Goal: Task Accomplishment & Management: Manage account settings

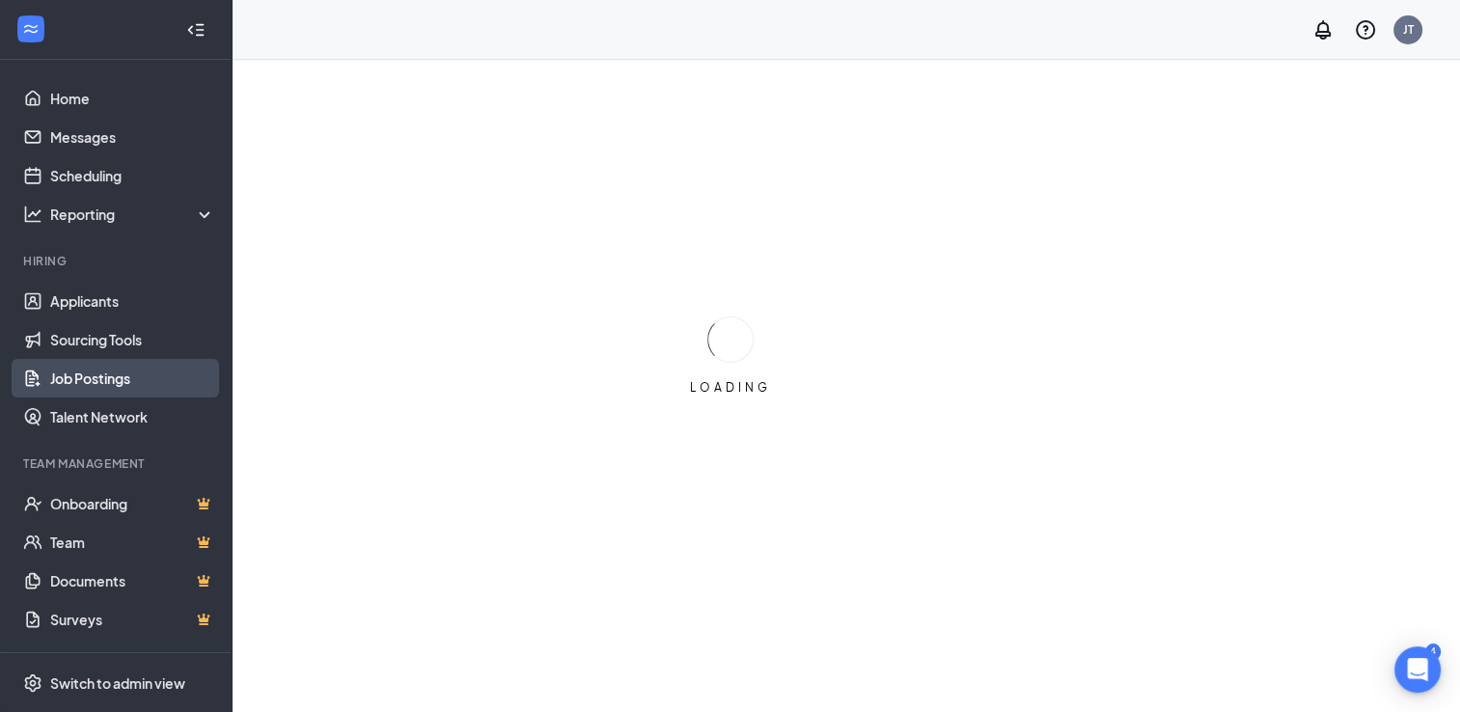
click at [88, 380] on link "Job Postings" at bounding box center [132, 378] width 165 height 39
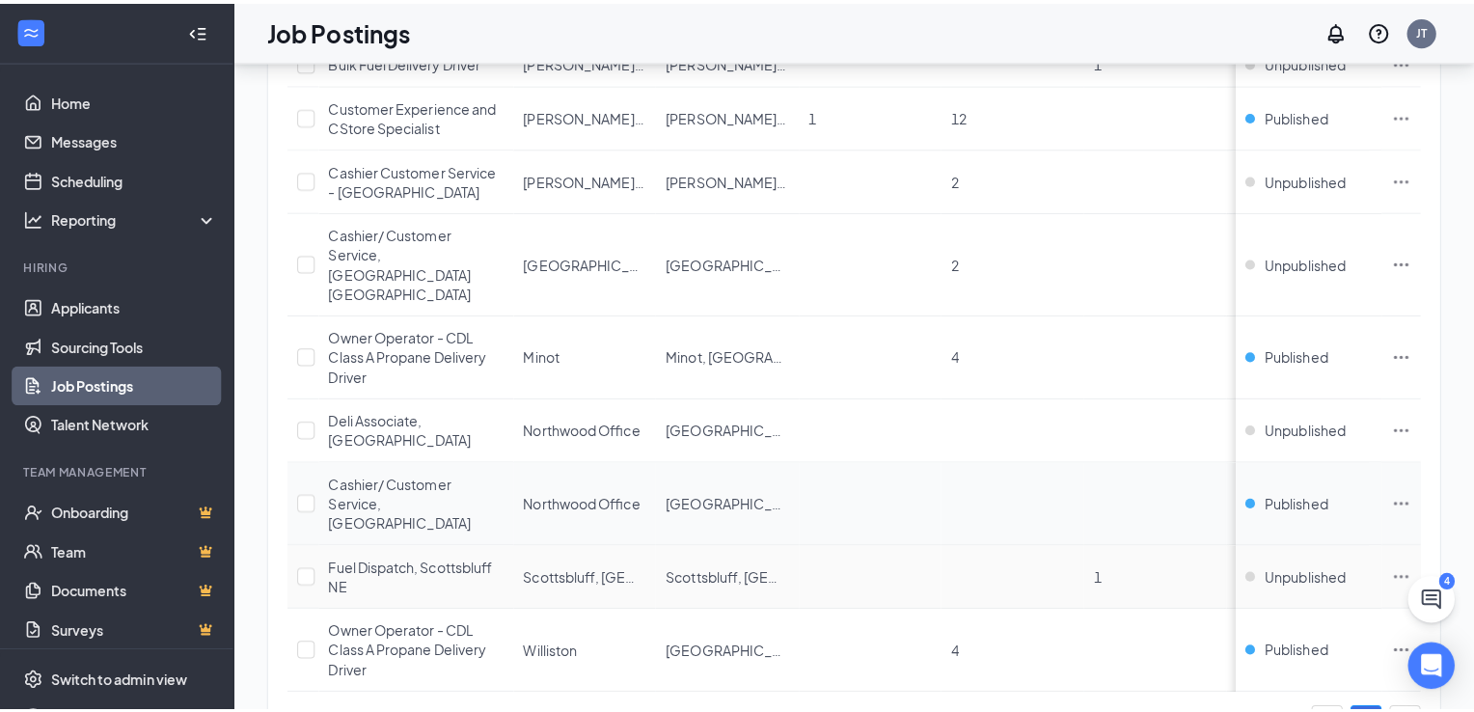
scroll to position [754, 0]
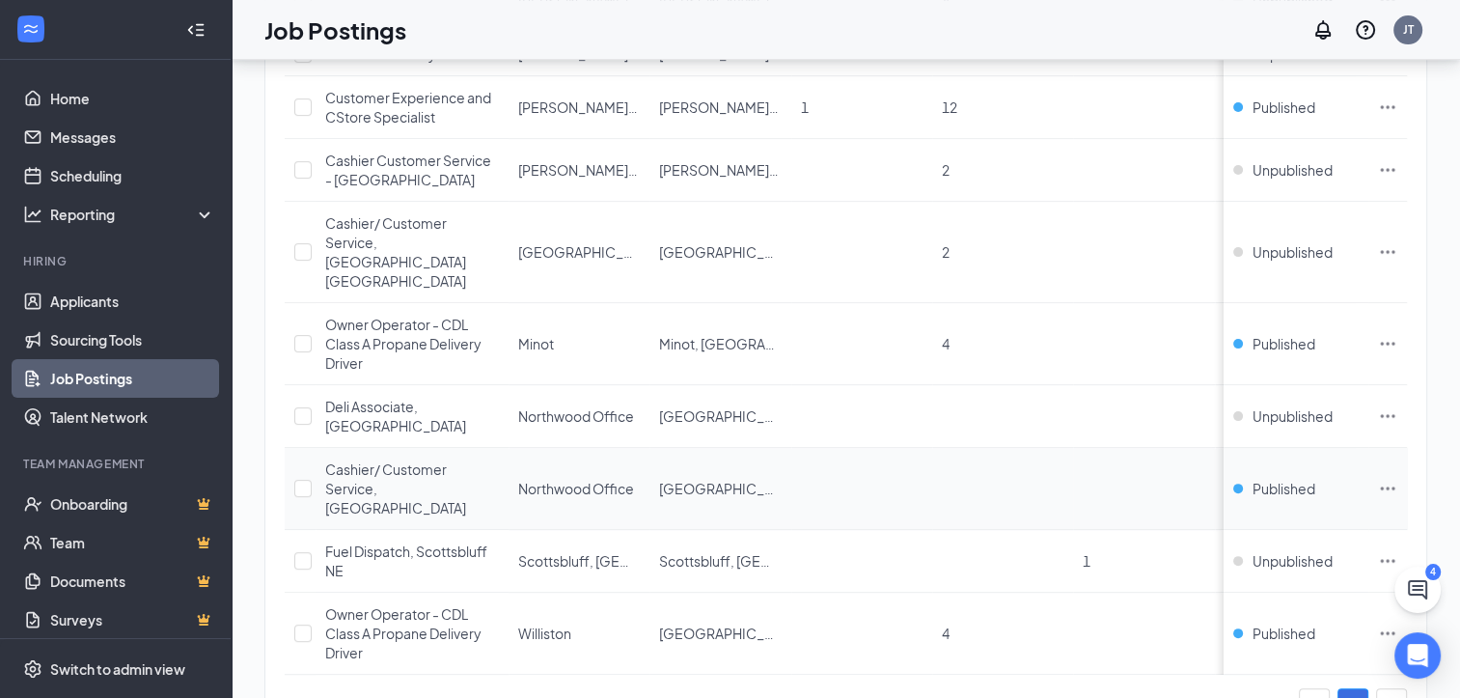
click at [1397, 479] on icon "Ellipses" at bounding box center [1387, 488] width 19 height 19
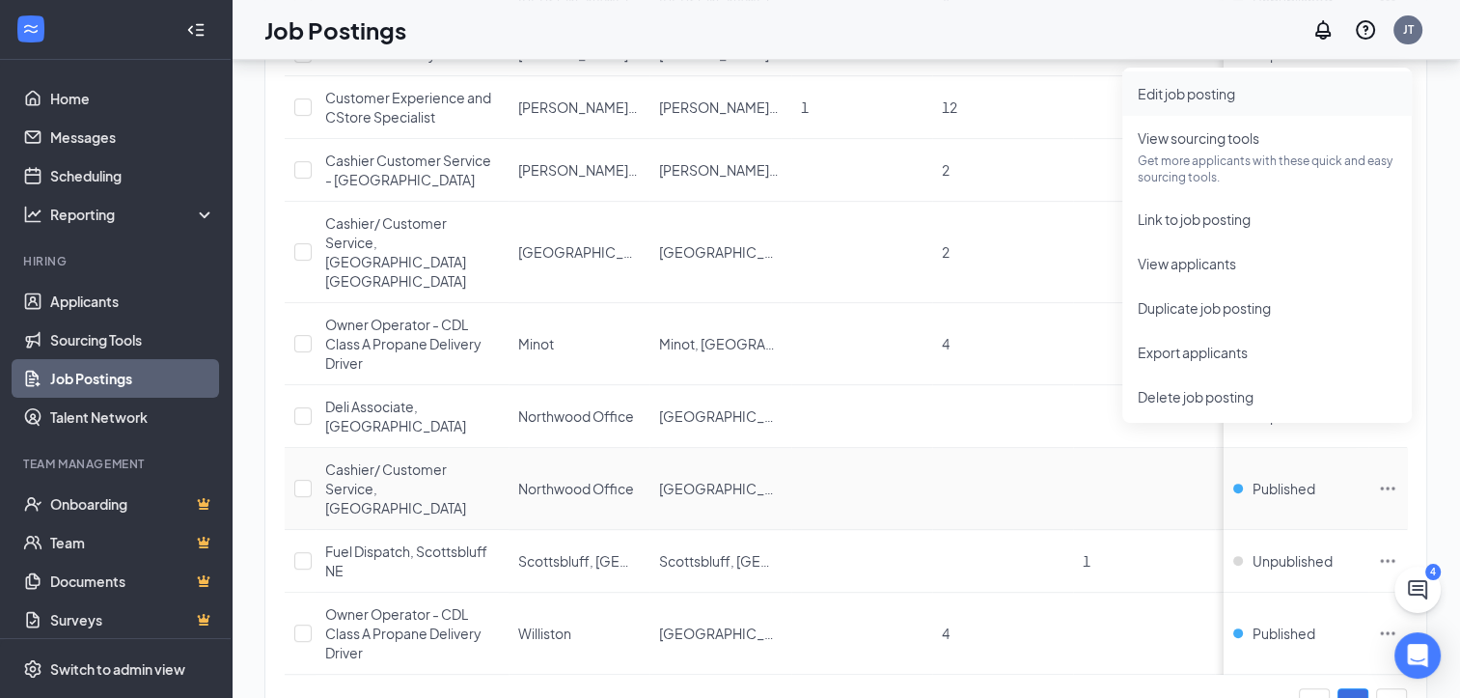
click at [1208, 93] on span "Edit job posting" at bounding box center [1186, 93] width 97 height 17
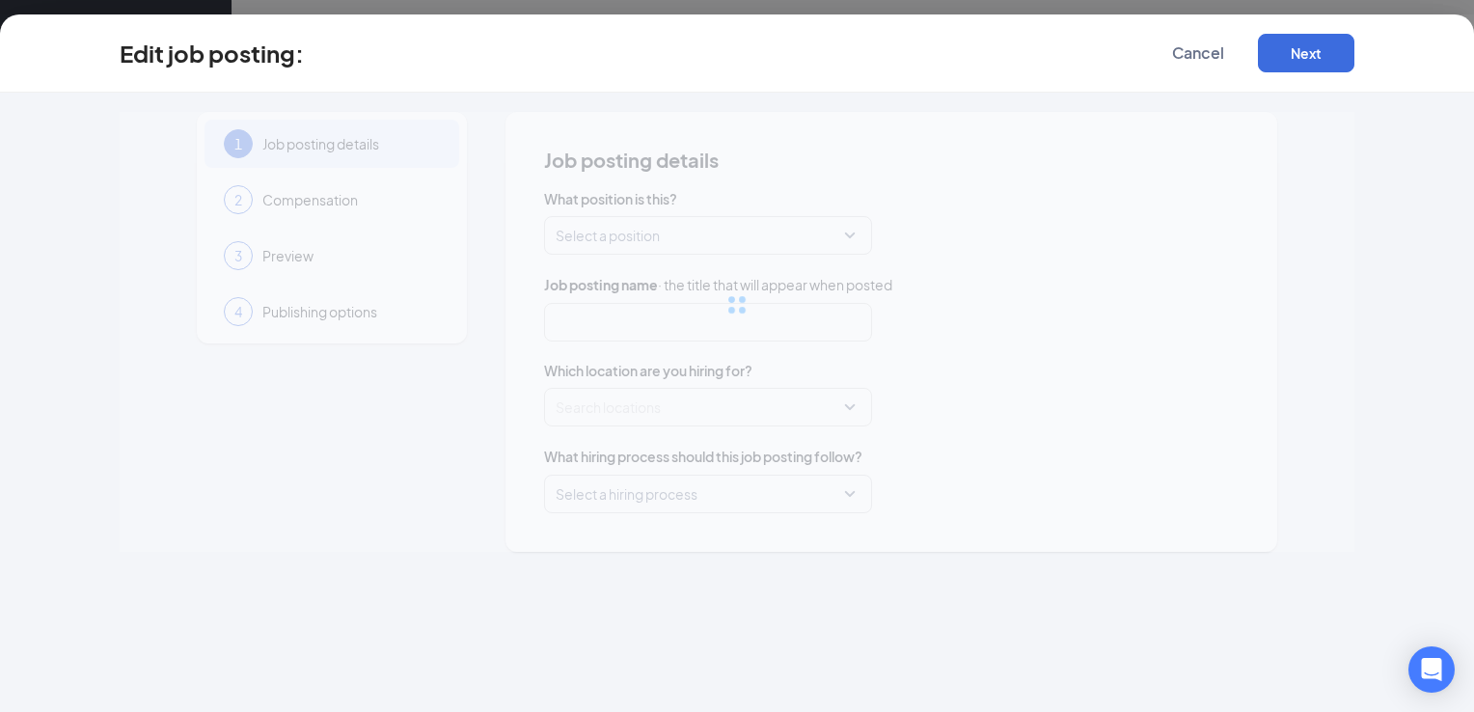
type input "Cashier/ Customer Service, [GEOGRAPHIC_DATA]"
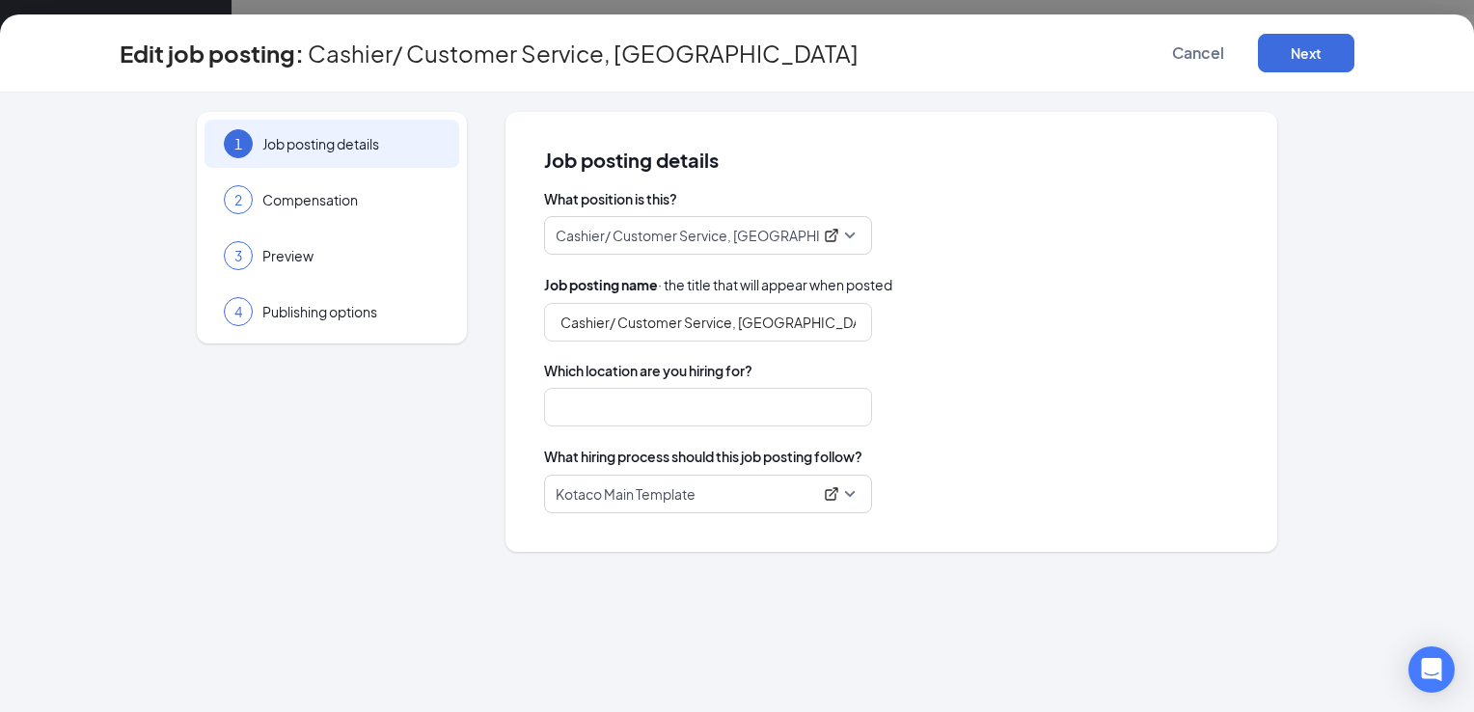
type input "Northwood Office"
click at [1314, 61] on button "Next" at bounding box center [1306, 53] width 96 height 39
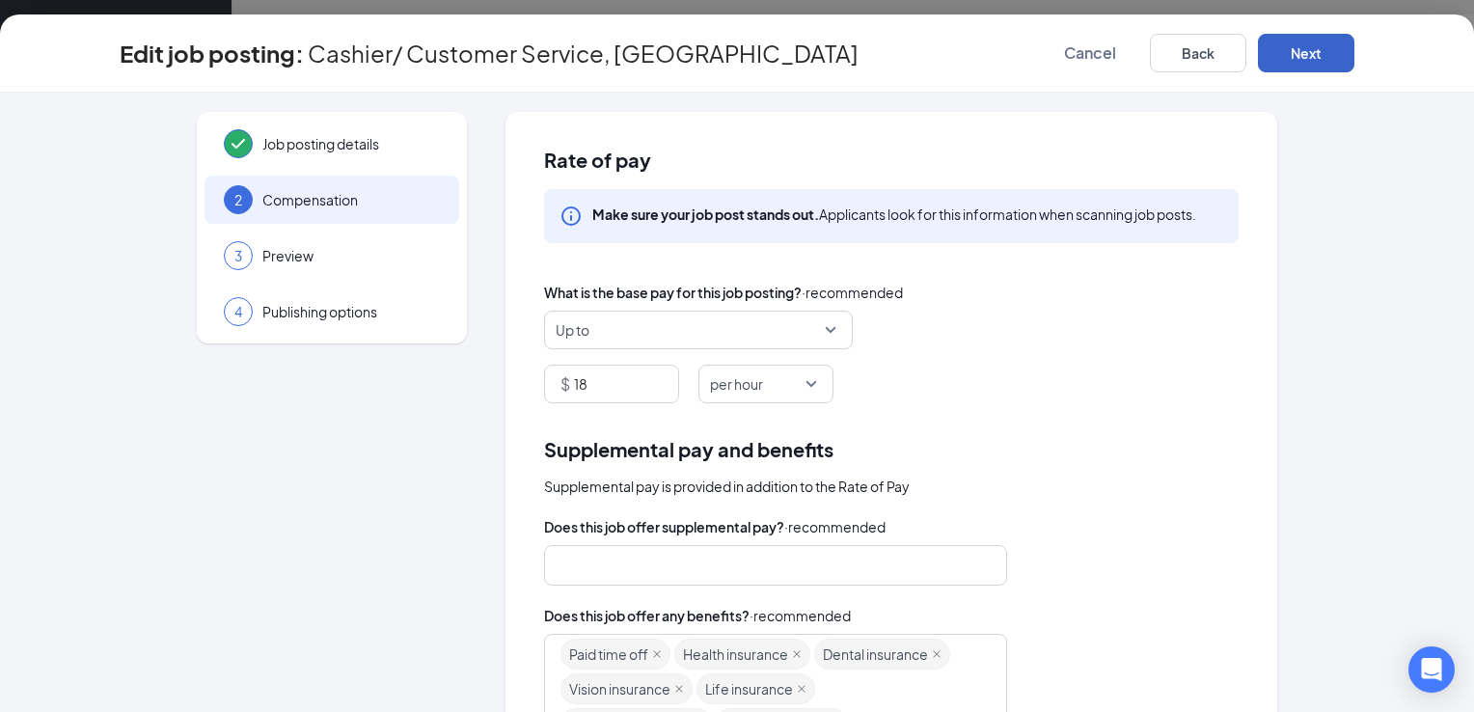
scroll to position [394, 0]
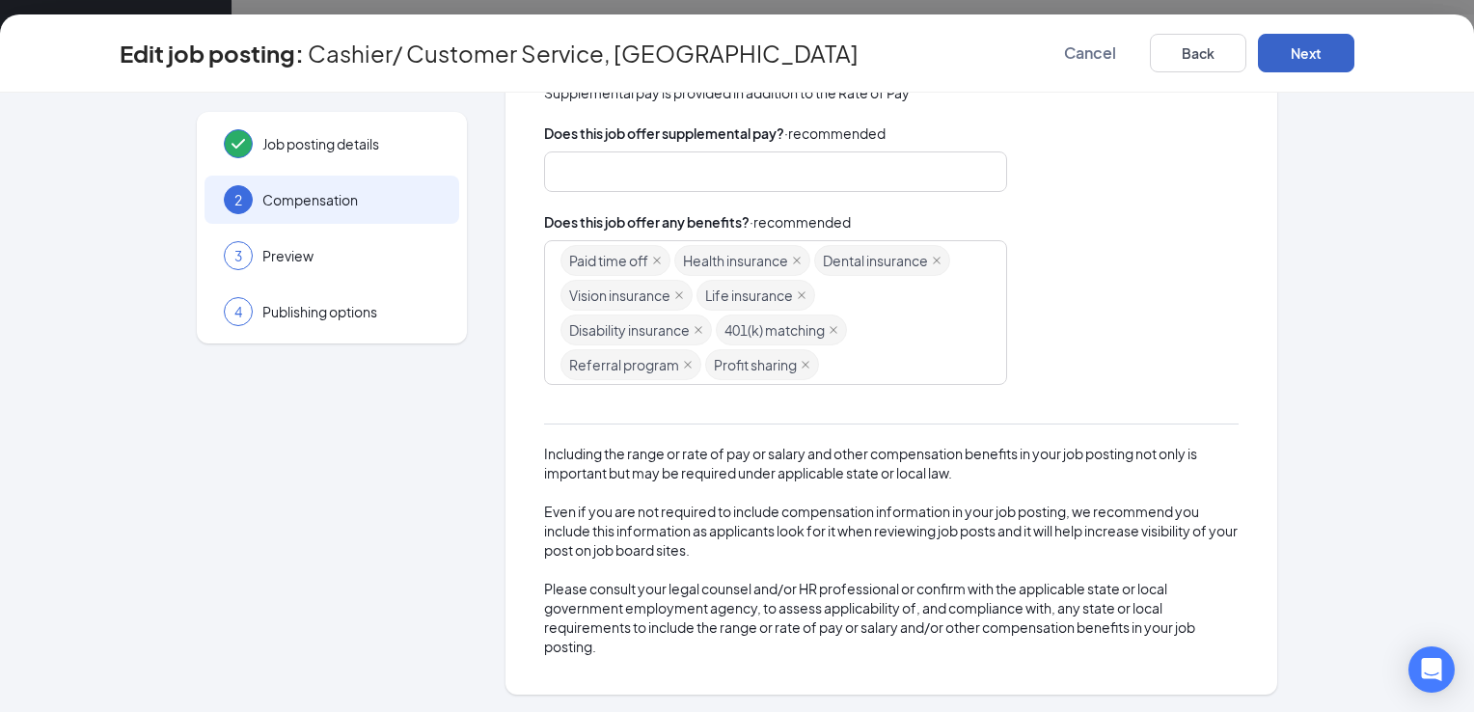
click at [1336, 36] on button "Next" at bounding box center [1306, 53] width 96 height 39
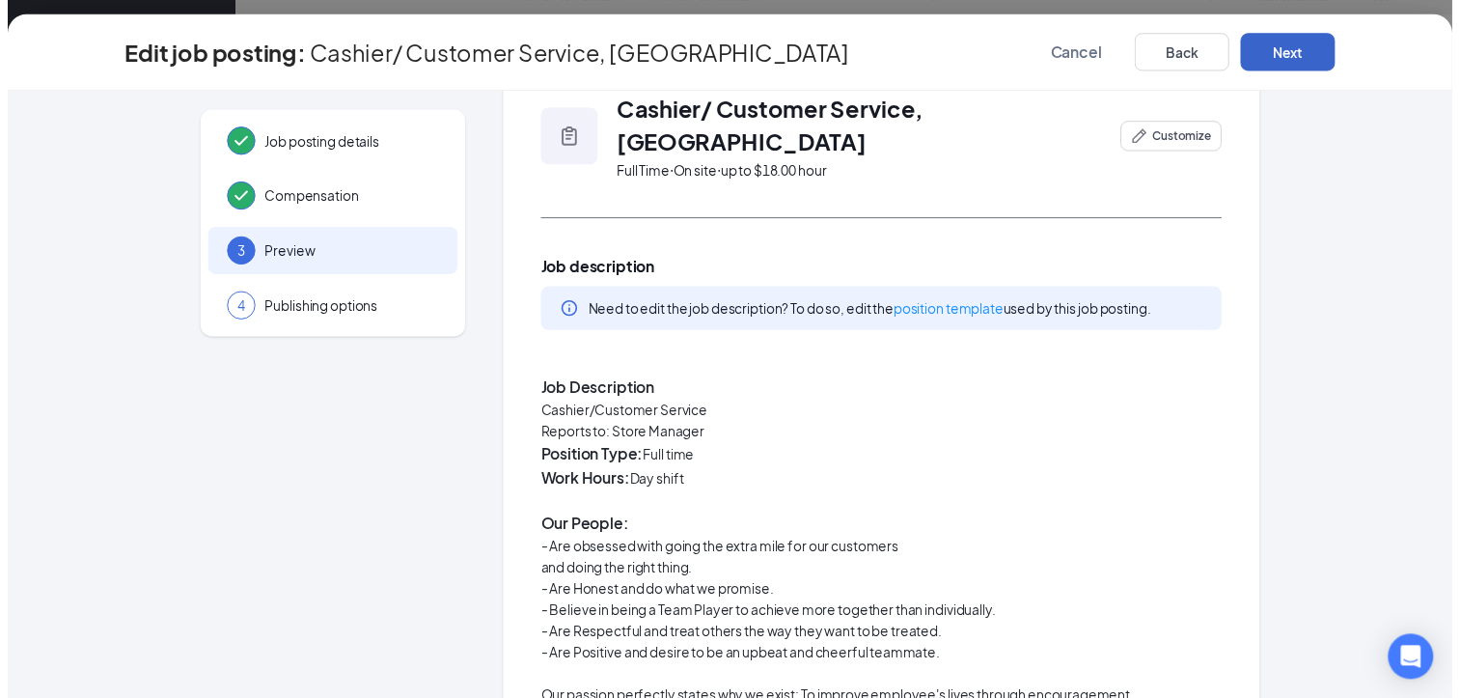
scroll to position [0, 0]
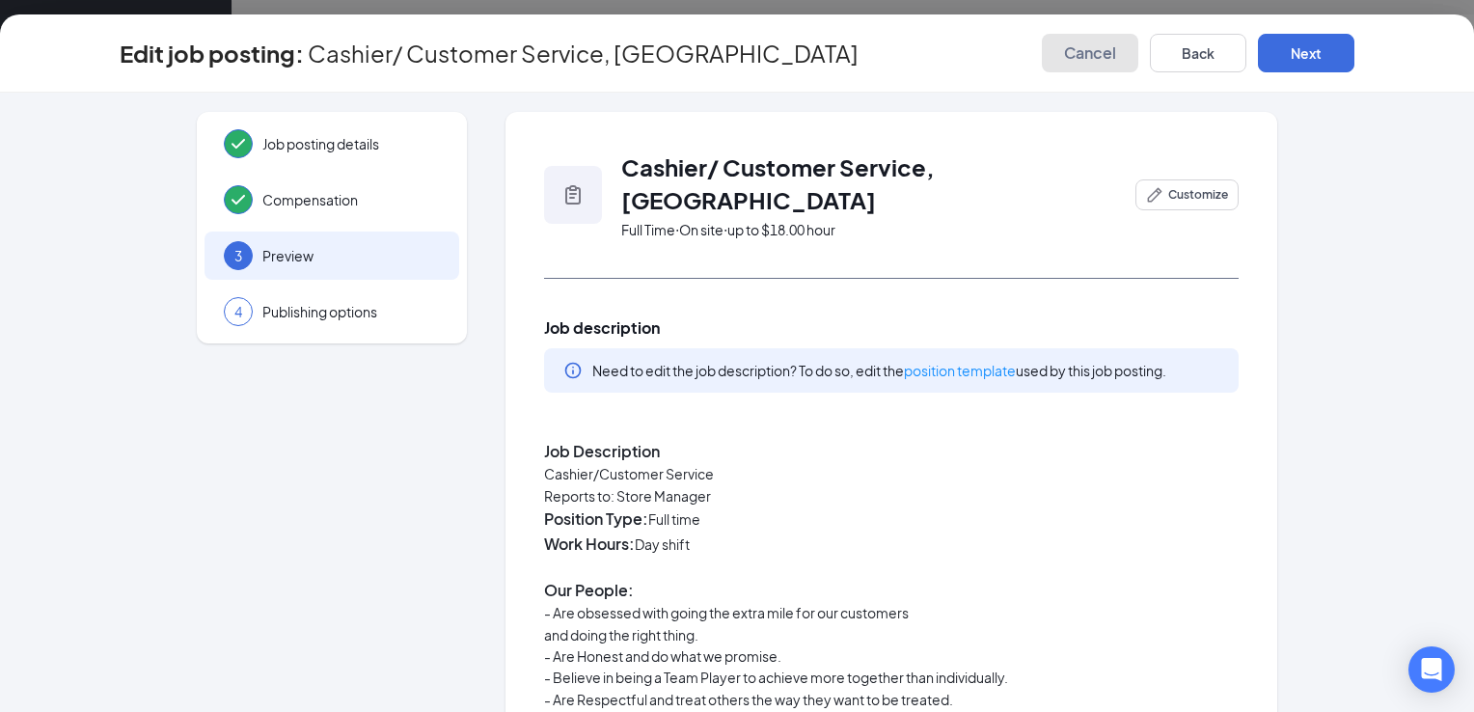
click at [1083, 43] on span "Cancel" at bounding box center [1090, 52] width 52 height 19
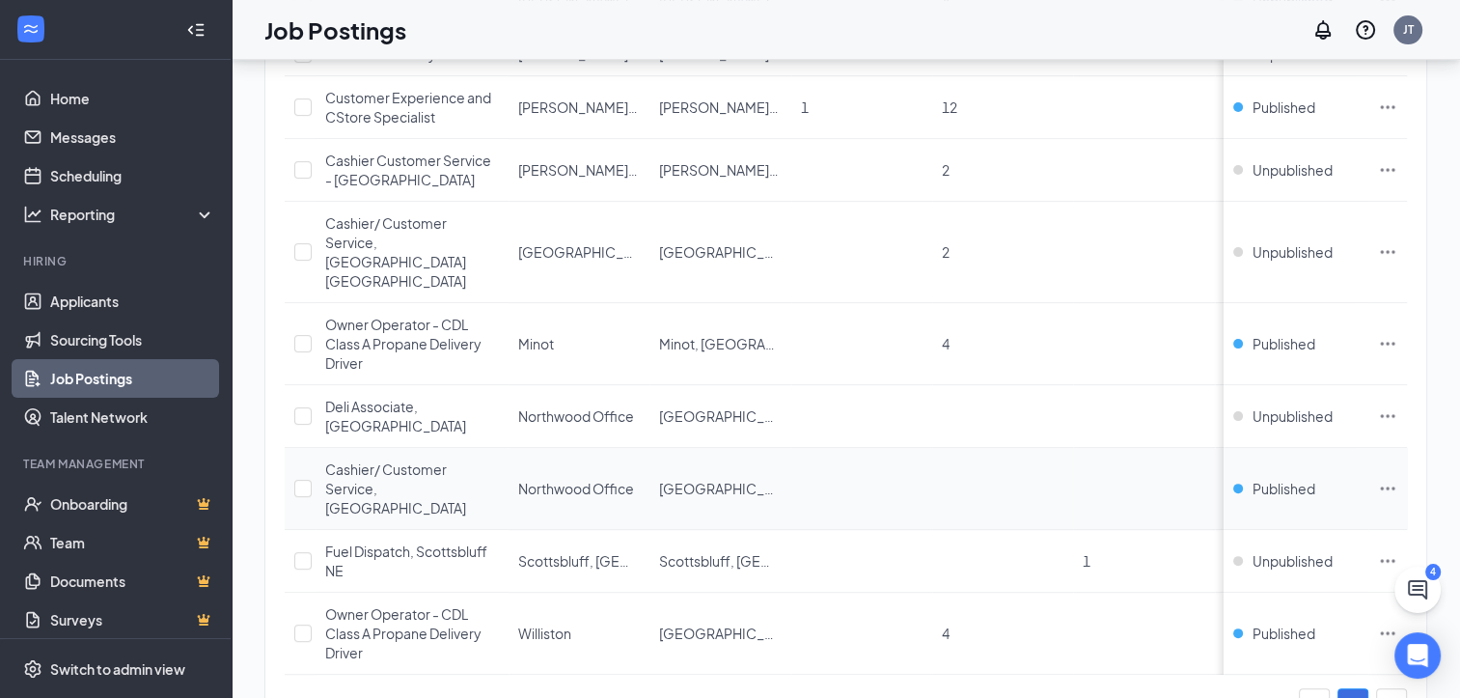
click at [1119, 448] on td at bounding box center [1143, 489] width 141 height 82
click at [456, 459] on div "Cashier/ Customer Service, [GEOGRAPHIC_DATA]" at bounding box center [412, 488] width 174 height 58
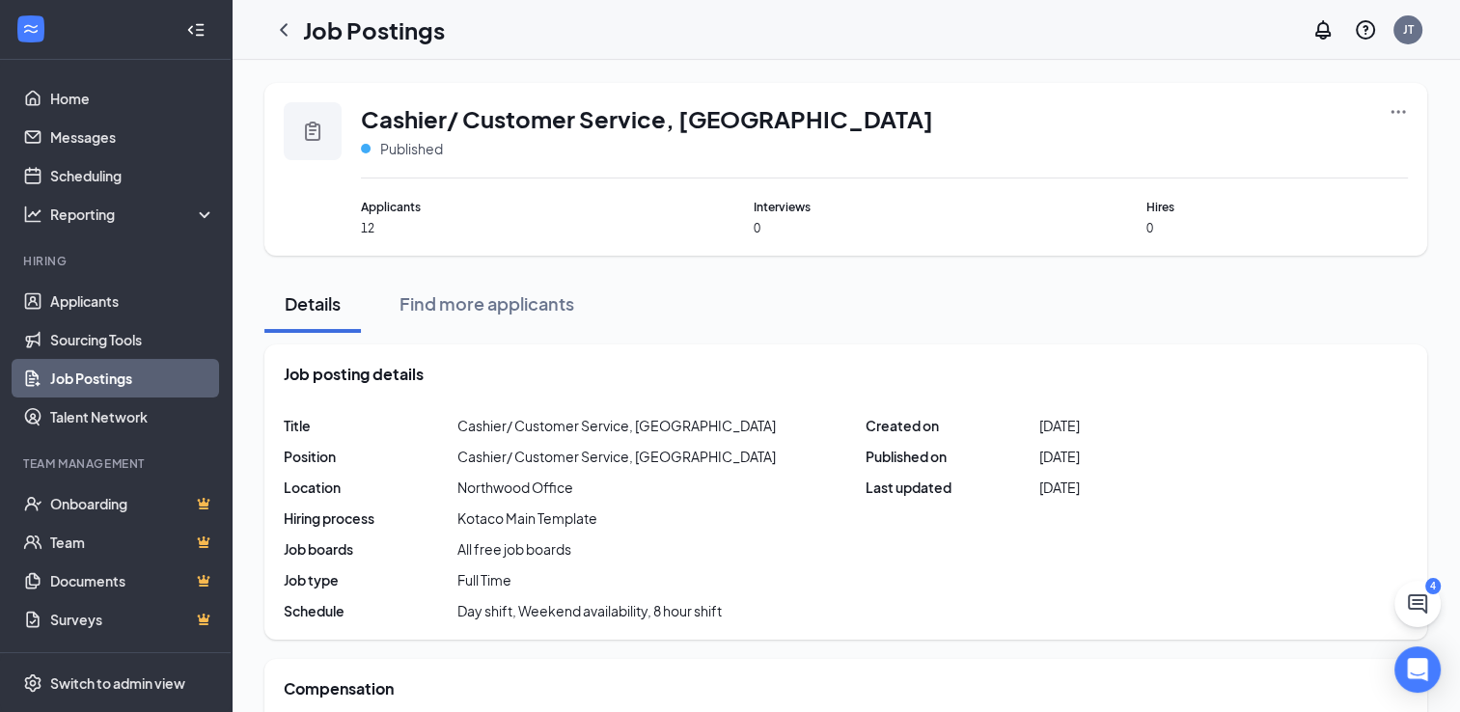
scroll to position [85, 0]
